Goal: Information Seeking & Learning: Check status

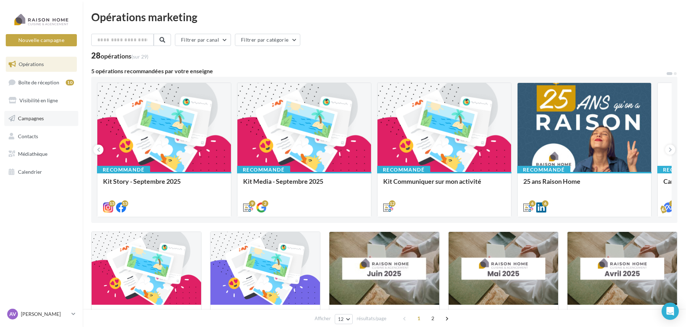
click at [45, 119] on link "Campagnes" at bounding box center [41, 118] width 74 height 15
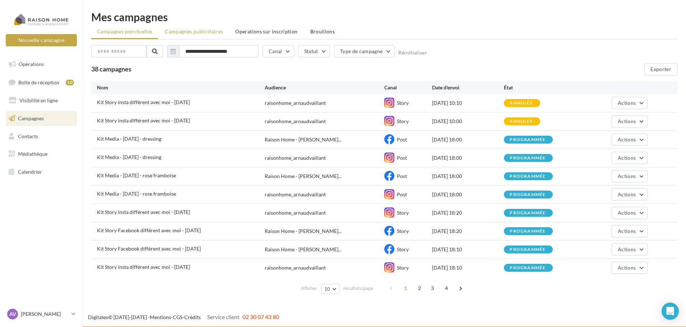
click at [210, 31] on span "Campagnes publicitaires" at bounding box center [194, 31] width 58 height 6
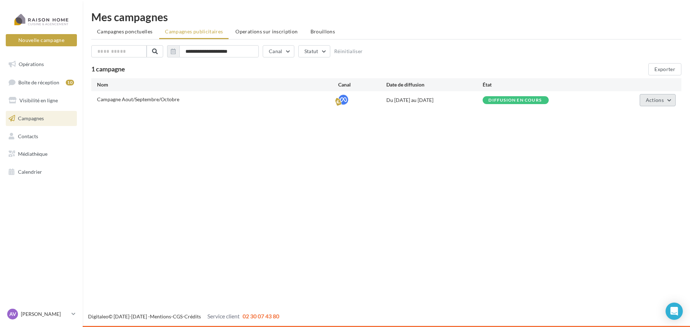
click at [652, 101] on span "Actions" at bounding box center [654, 100] width 18 height 6
click at [649, 131] on button "Voir les résultats" at bounding box center [639, 135] width 72 height 19
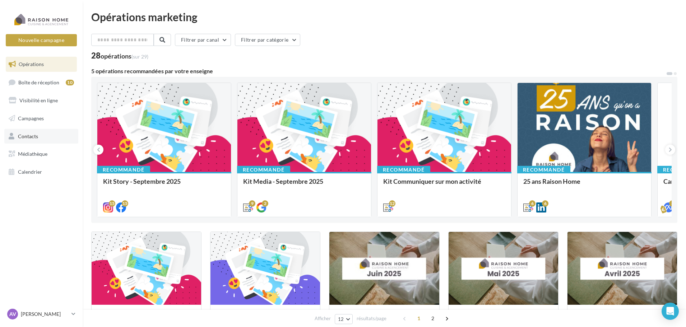
click at [50, 141] on link "Contacts" at bounding box center [41, 136] width 74 height 15
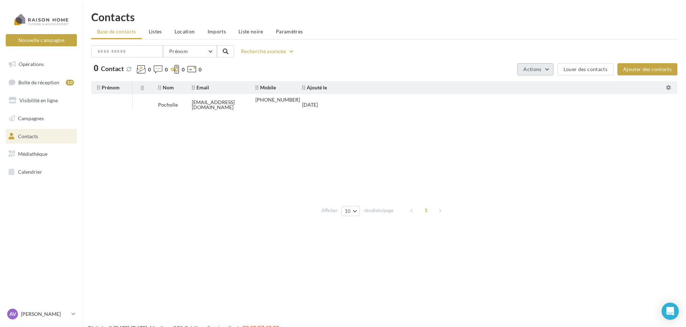
click at [539, 69] on span "Actions" at bounding box center [532, 69] width 18 height 6
click at [604, 145] on tbody "Pocholle [EMAIL_ADDRESS][DOMAIN_NAME] [PHONE_NUMBER] [DATE]" at bounding box center [384, 148] width 586 height 108
